Goal: Find contact information: Find contact information

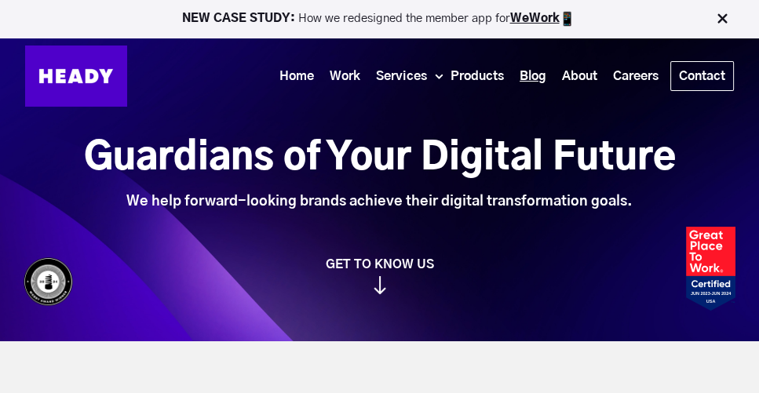
click at [533, 78] on link "Blog" at bounding box center [533, 76] width 42 height 29
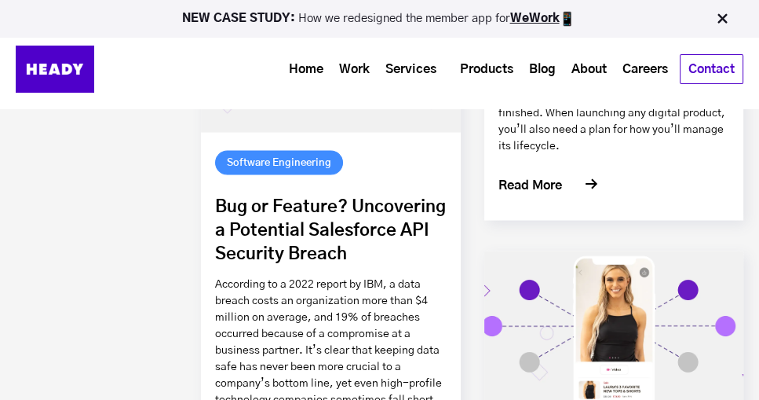
scroll to position [401, 0]
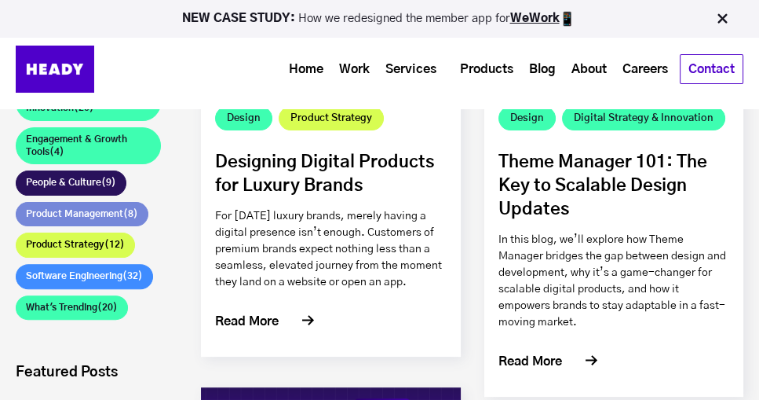
click at [721, 23] on img at bounding box center [723, 19] width 16 height 16
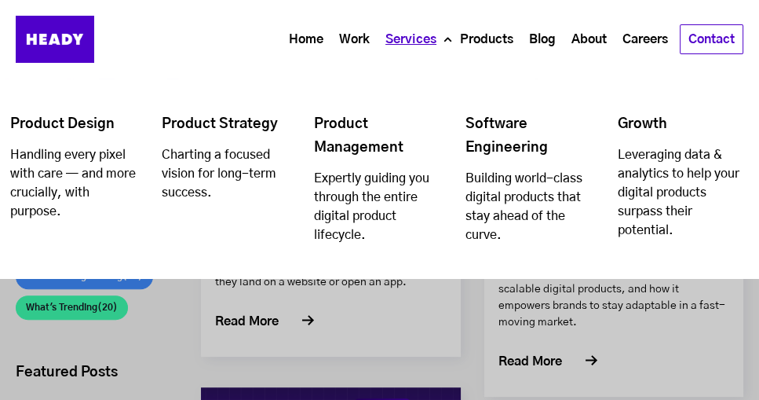
click at [415, 40] on link "Services" at bounding box center [411, 39] width 67 height 29
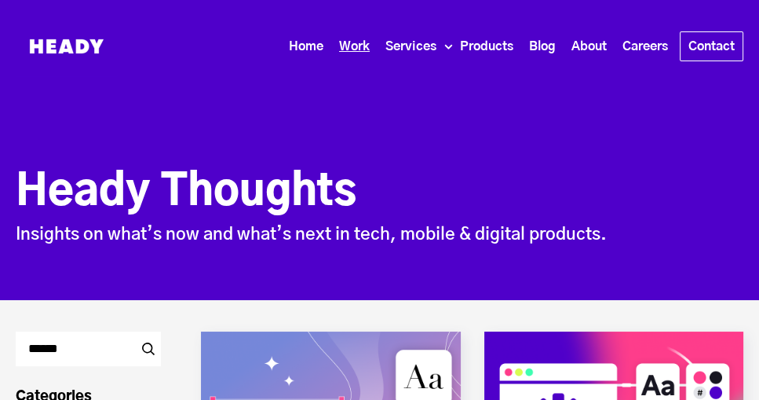
click at [349, 44] on link "Work" at bounding box center [354, 46] width 46 height 29
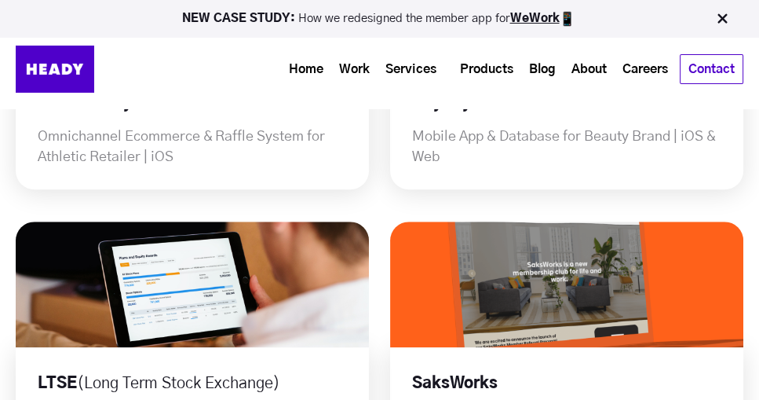
scroll to position [1022, 0]
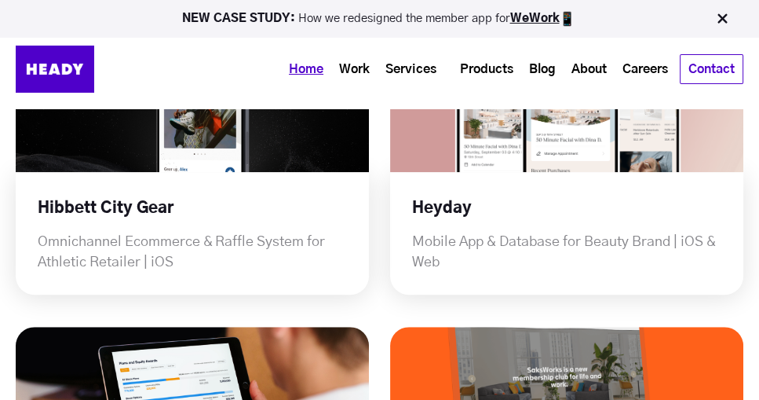
click at [305, 73] on link "Home" at bounding box center [306, 69] width 50 height 29
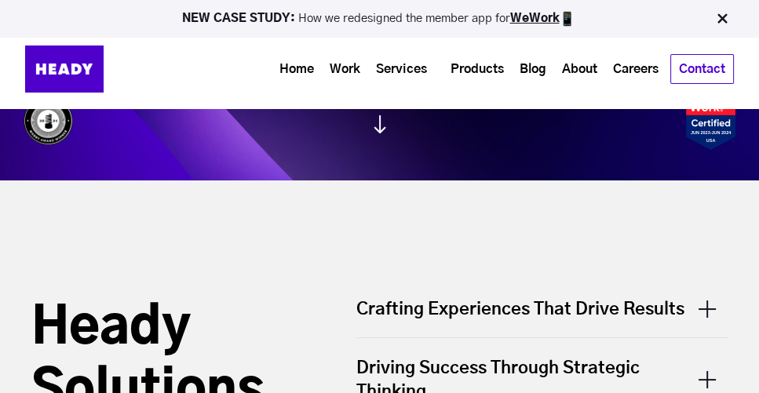
scroll to position [152, 0]
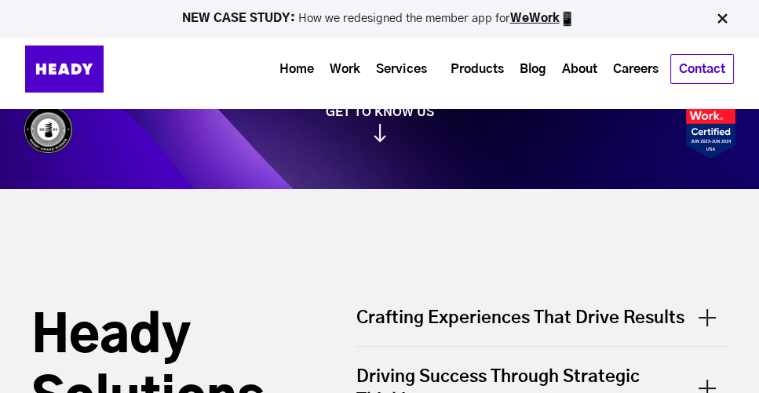
click at [399, 35] on div "NEW CASE STUDY: How we redesigned the member app for WeWork" at bounding box center [379, 19] width 759 height 38
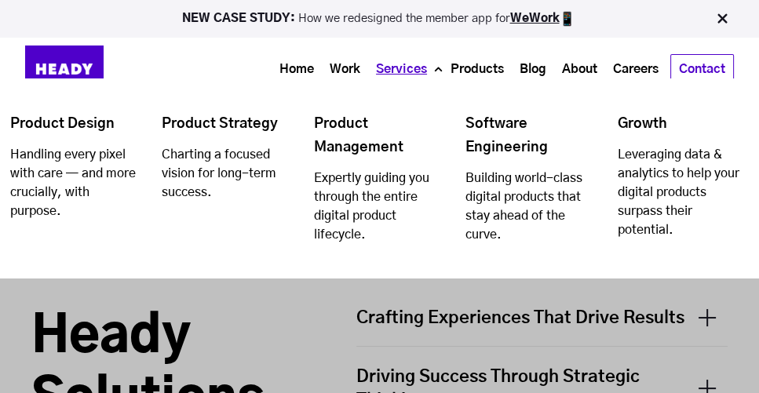
click at [404, 59] on link "Services" at bounding box center [401, 69] width 67 height 29
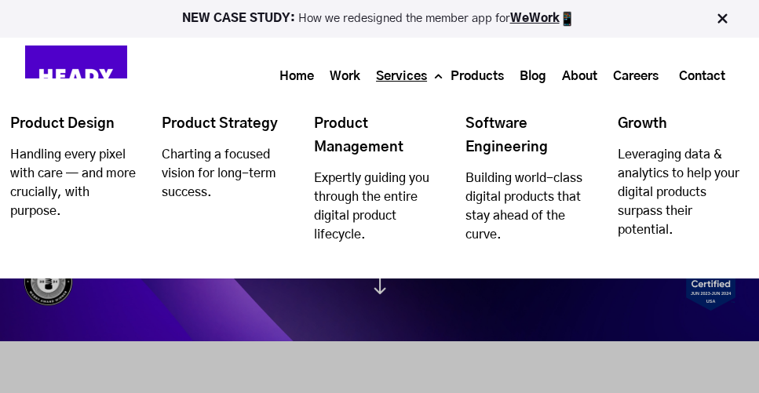
click at [403, 76] on link "Services" at bounding box center [401, 76] width 67 height 29
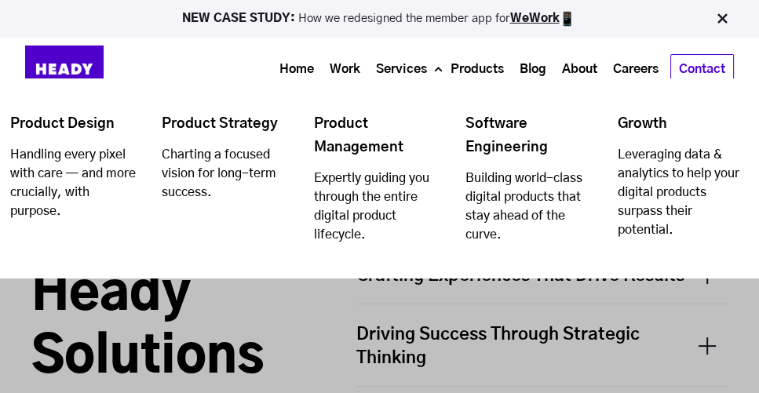
scroll to position [192, 0]
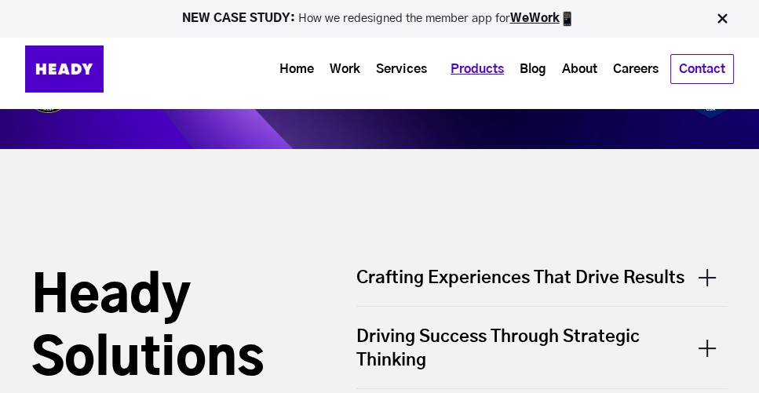
click at [479, 76] on link "Products" at bounding box center [477, 69] width 69 height 29
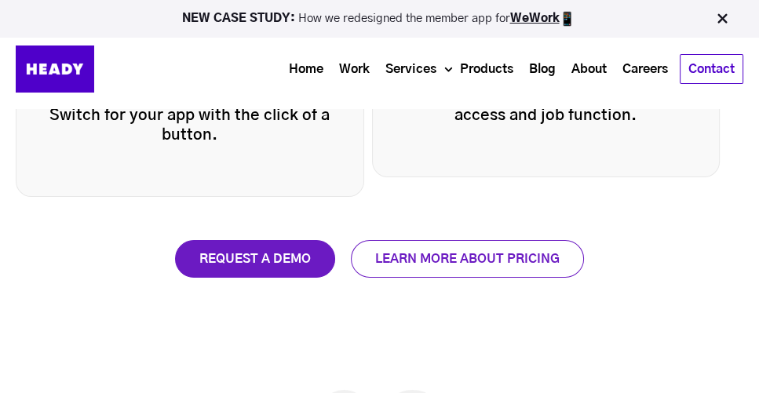
scroll to position [2828, 0]
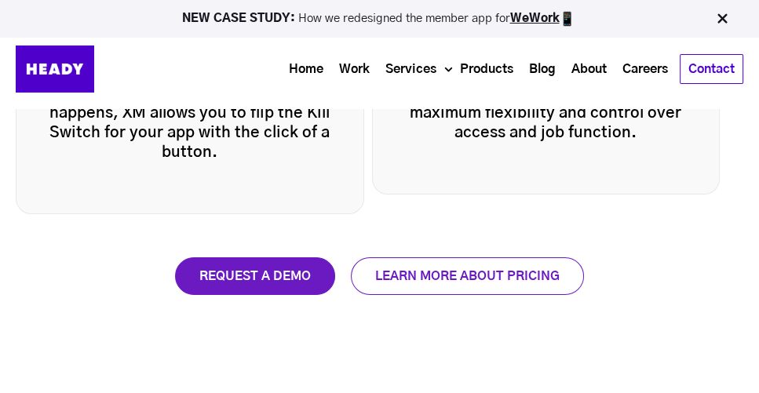
click at [744, 79] on div "Home Work Services Product Design Handling every pixel with care — and more cru…" at bounding box center [379, 69] width 759 height 47
click at [728, 70] on link "Contact" at bounding box center [712, 69] width 62 height 28
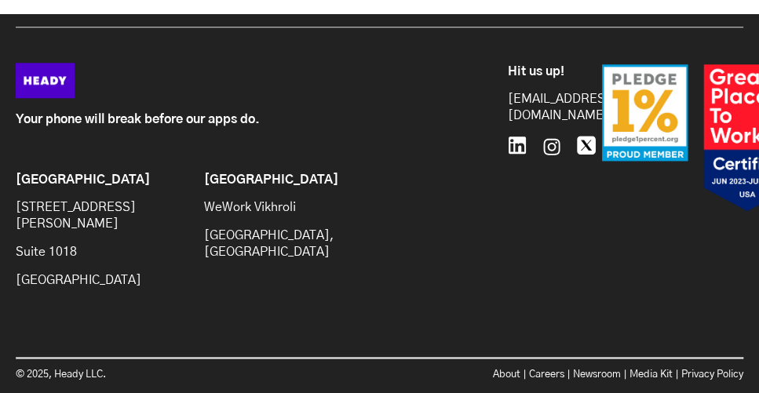
scroll to position [1282, 0]
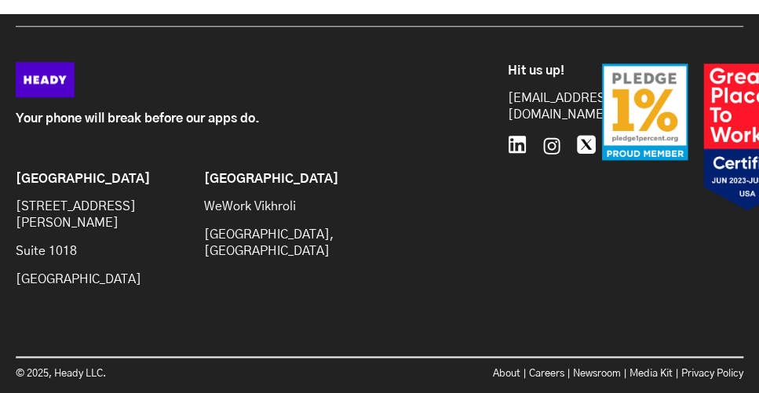
click at [218, 210] on div "[GEOGRAPHIC_DATA] WeWork Vikhroli [GEOGRAPHIC_DATA], [GEOGRAPHIC_DATA]" at bounding box center [290, 236] width 173 height 128
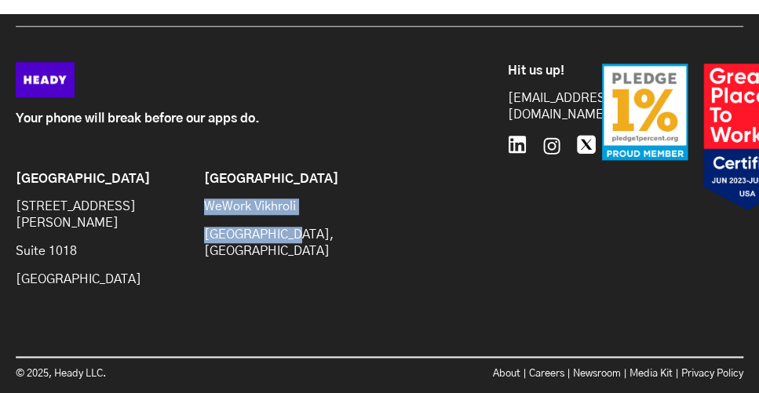
drag, startPoint x: 202, startPoint y: 212, endPoint x: 310, endPoint y: 255, distance: 116.7
click at [310, 255] on div "Brooklyn [STREET_ADDRESS][PERSON_NAME] [GEOGRAPHIC_DATA] WeWork [GEOGRAPHIC_DAT…" at bounding box center [208, 240] width 385 height 136
click at [307, 257] on div "[GEOGRAPHIC_DATA] WeWork Vikhroli [GEOGRAPHIC_DATA], [GEOGRAPHIC_DATA]" at bounding box center [290, 236] width 173 height 128
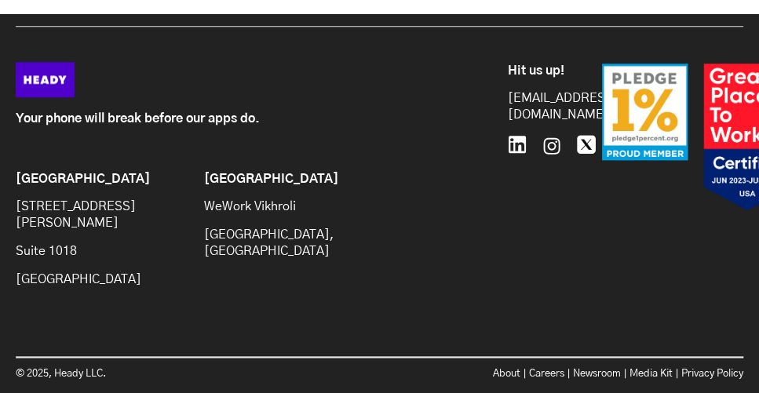
click at [212, 187] on h6 "[GEOGRAPHIC_DATA]" at bounding box center [290, 179] width 173 height 15
click at [207, 187] on h6 "[GEOGRAPHIC_DATA]" at bounding box center [290, 179] width 173 height 15
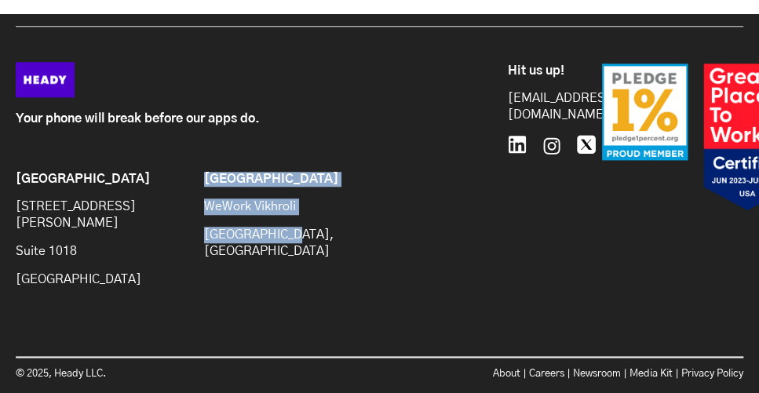
drag, startPoint x: 198, startPoint y: 189, endPoint x: 295, endPoint y: 264, distance: 122.7
click at [295, 264] on div "Brooklyn [STREET_ADDRESS][PERSON_NAME] [GEOGRAPHIC_DATA] WeWork [GEOGRAPHIC_DAT…" at bounding box center [208, 240] width 385 height 136
drag, startPoint x: 295, startPoint y: 264, endPoint x: 320, endPoint y: 233, distance: 39.1
click at [320, 233] on div "[GEOGRAPHIC_DATA] WeWork Vikhroli [GEOGRAPHIC_DATA], [GEOGRAPHIC_DATA]" at bounding box center [290, 236] width 173 height 128
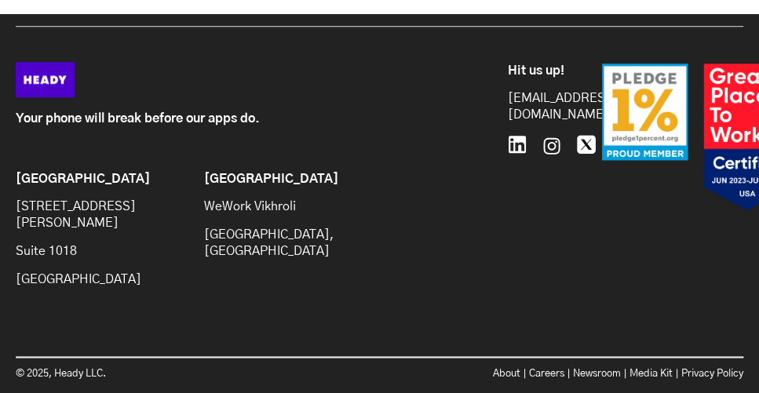
click at [177, 244] on p "Suite 1018" at bounding box center [102, 251] width 173 height 16
drag, startPoint x: 9, startPoint y: 215, endPoint x: 70, endPoint y: 221, distance: 60.8
click at [70, 221] on div "Your phone will break before our apps do. Brooklyn [STREET_ADDRESS][PERSON_NAME…" at bounding box center [379, 230] width 759 height 336
copy p "[STREET_ADDRESS][PERSON_NAME]"
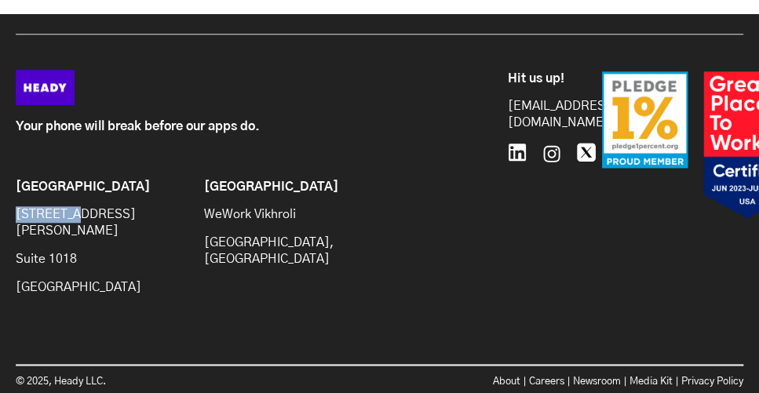
scroll to position [1313, 0]
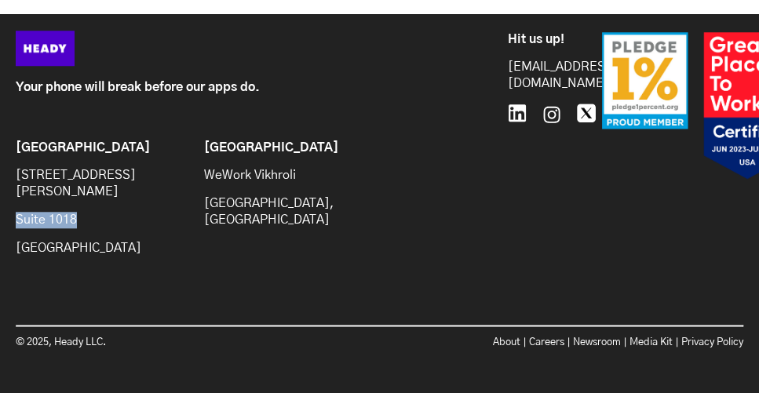
drag, startPoint x: 16, startPoint y: 212, endPoint x: 103, endPoint y: 213, distance: 86.4
click at [103, 213] on p "Suite 1018" at bounding box center [102, 220] width 173 height 16
copy p "Suite 1018"
drag, startPoint x: 2, startPoint y: 188, endPoint x: 75, endPoint y: 187, distance: 72.3
click at [75, 187] on div "Your phone will break before our apps do. Brooklyn [STREET_ADDRESS][PERSON_NAME…" at bounding box center [379, 199] width 759 height 336
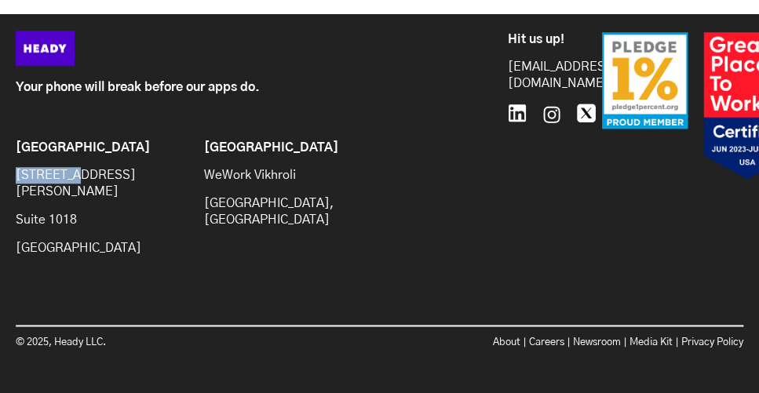
copy p "[STREET_ADDRESS][PERSON_NAME]"
drag, startPoint x: 13, startPoint y: 214, endPoint x: 82, endPoint y: 214, distance: 69.9
click at [82, 214] on div "Your phone will break before our apps do. Brooklyn [STREET_ADDRESS][PERSON_NAME…" at bounding box center [379, 199] width 759 height 336
copy p "Suite 1018"
